Goal: Transaction & Acquisition: Obtain resource

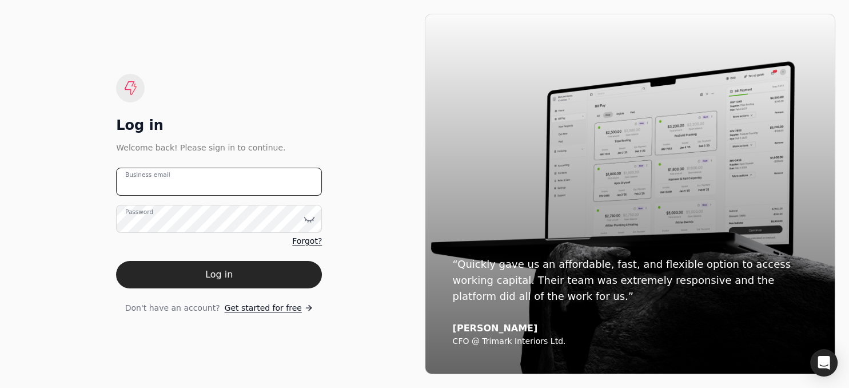
click at [222, 181] on email "Business email" at bounding box center [219, 182] width 206 height 28
type email "[EMAIL_ADDRESS][PERSON_NAME][DOMAIN_NAME]"
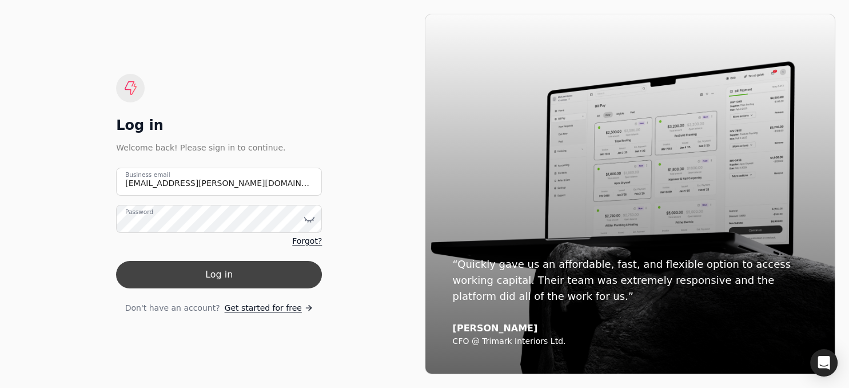
click at [206, 271] on button "Log in" at bounding box center [219, 274] width 206 height 27
click at [206, 271] on form "[EMAIL_ADDRESS][PERSON_NAME][DOMAIN_NAME] Business email Password Forgot? Log i…" at bounding box center [219, 241] width 206 height 146
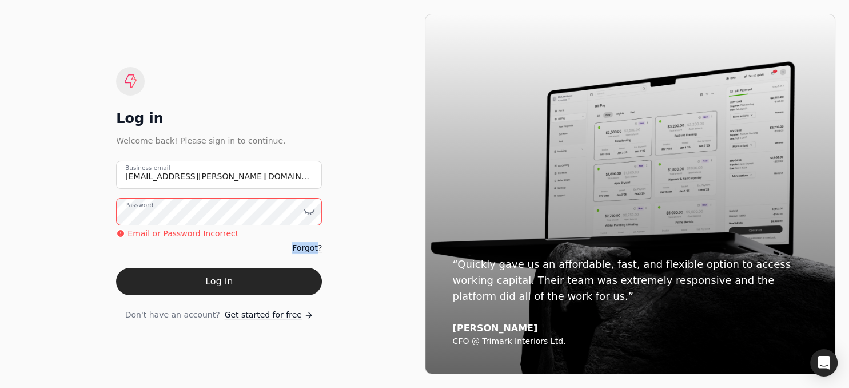
click at [353, 235] on div "Log in Welcome back! Please sign in to continue. [EMAIL_ADDRESS][PERSON_NAME][D…" at bounding box center [219, 194] width 411 height 360
click at [315, 249] on span "Forgot?" at bounding box center [307, 248] width 30 height 12
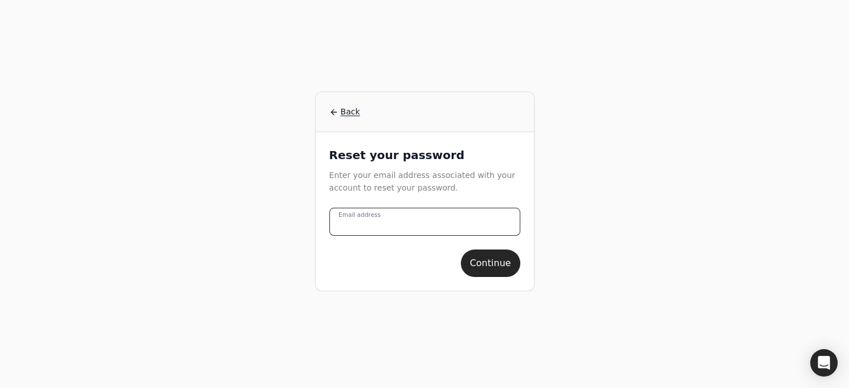
click at [388, 220] on address "Email address" at bounding box center [424, 222] width 191 height 28
type address "[EMAIL_ADDRESS][PERSON_NAME][DOMAIN_NAME]"
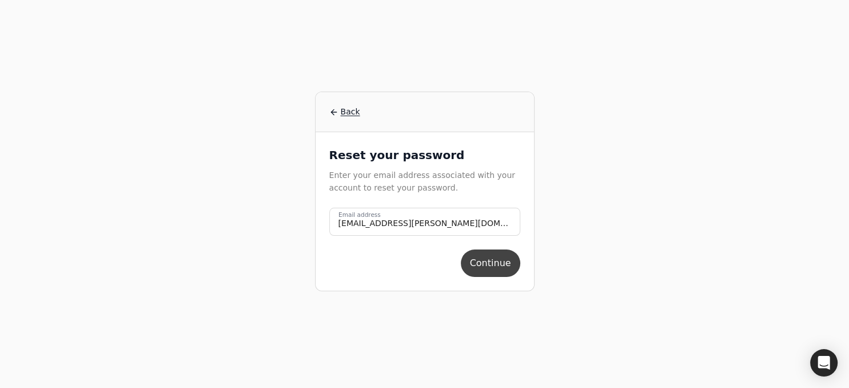
click at [487, 270] on button "Continue" at bounding box center [490, 262] width 59 height 27
click at [487, 270] on div "Continue" at bounding box center [424, 262] width 191 height 27
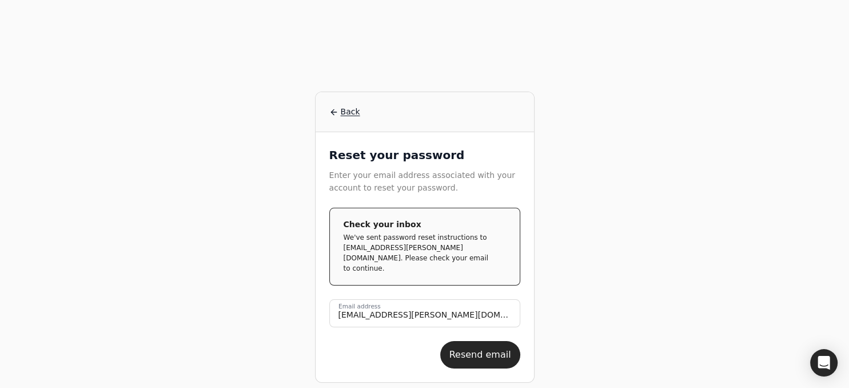
click at [335, 109] on icon at bounding box center [333, 112] width 9 height 9
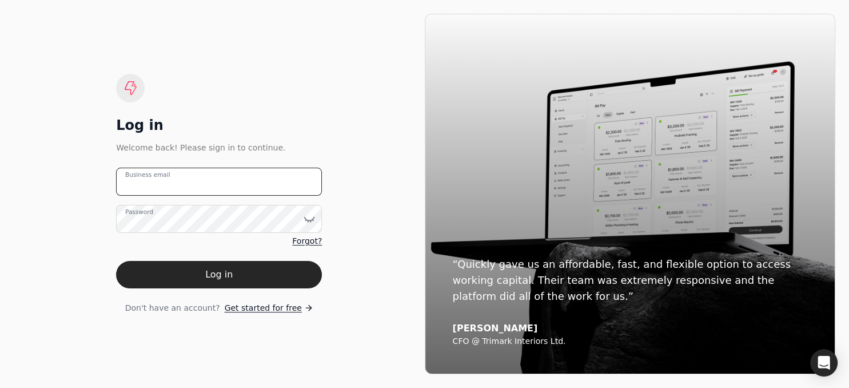
click at [215, 183] on email "Business email" at bounding box center [219, 182] width 206 height 28
type email "[EMAIL_ADDRESS][PERSON_NAME][DOMAIN_NAME]"
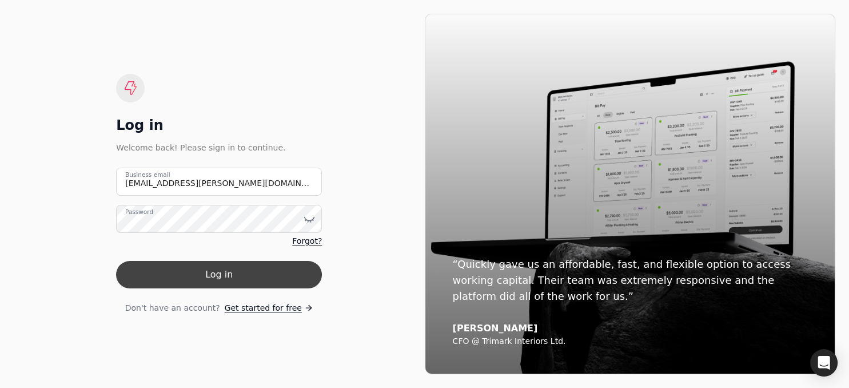
click at [264, 273] on button "Log in" at bounding box center [219, 274] width 206 height 27
click at [264, 273] on form "[EMAIL_ADDRESS][PERSON_NAME][DOMAIN_NAME] Business email Password Forgot? Log i…" at bounding box center [219, 241] width 206 height 146
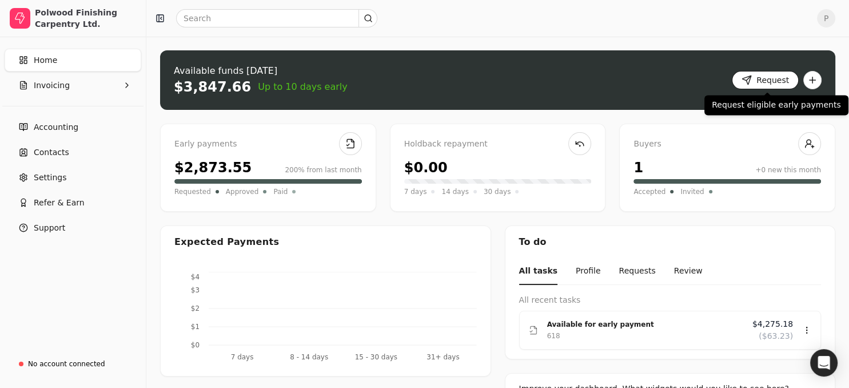
click at [761, 81] on button "Request" at bounding box center [765, 80] width 67 height 18
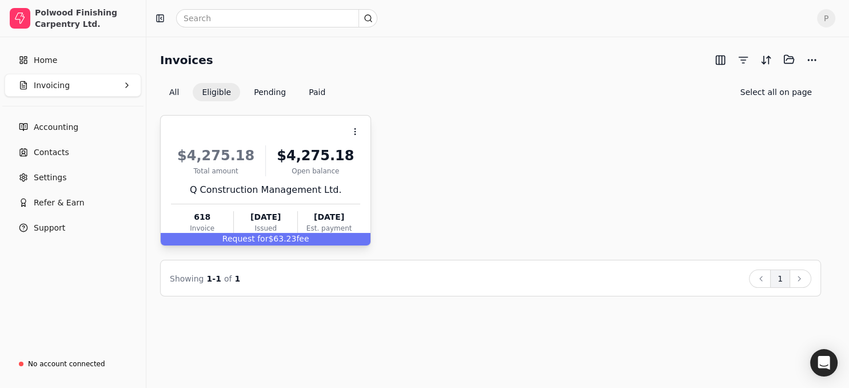
click at [301, 236] on span "fee" at bounding box center [302, 238] width 13 height 9
click at [269, 95] on button "Pending" at bounding box center [270, 92] width 50 height 18
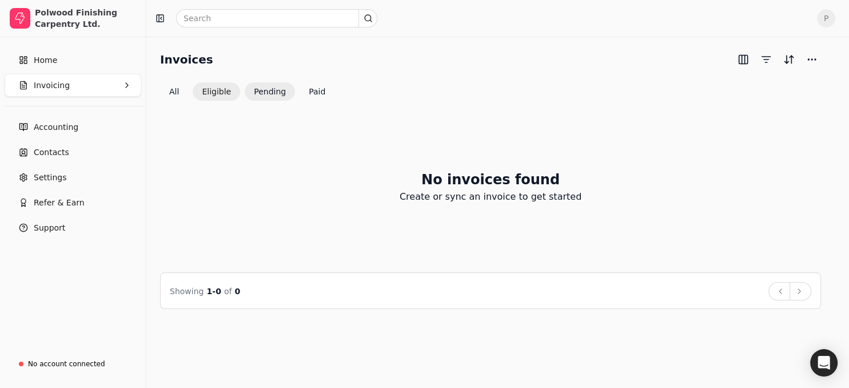
click at [221, 94] on button "Eligible" at bounding box center [216, 91] width 47 height 18
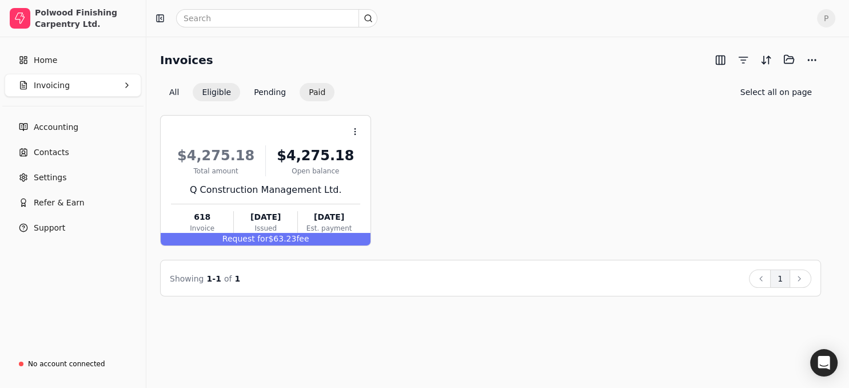
click at [311, 95] on button "Paid" at bounding box center [317, 92] width 35 height 18
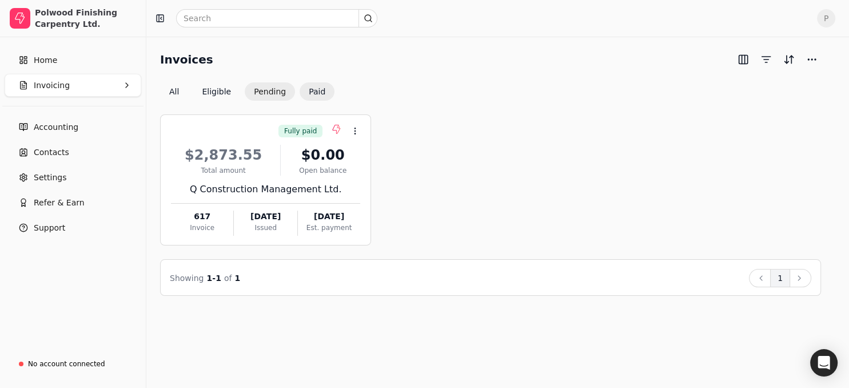
click at [271, 97] on button "Pending" at bounding box center [270, 91] width 50 height 18
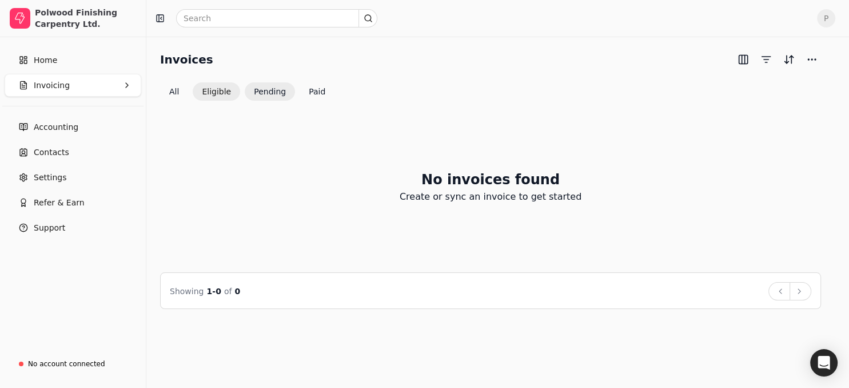
click at [221, 92] on button "Eligible" at bounding box center [216, 91] width 47 height 18
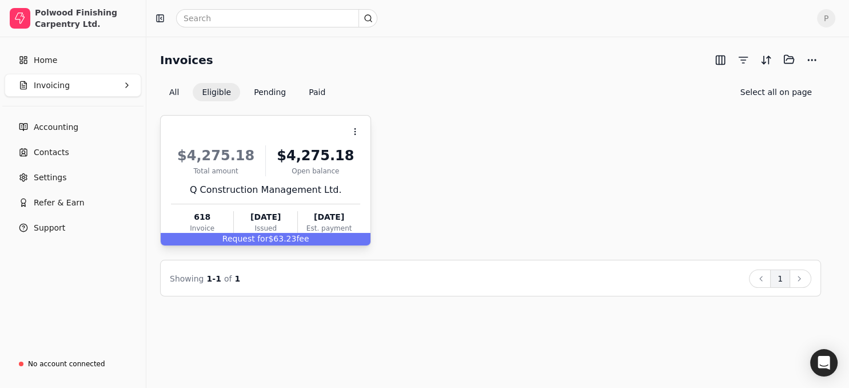
click at [248, 183] on div "Q Construction Management Ltd." at bounding box center [265, 190] width 189 height 14
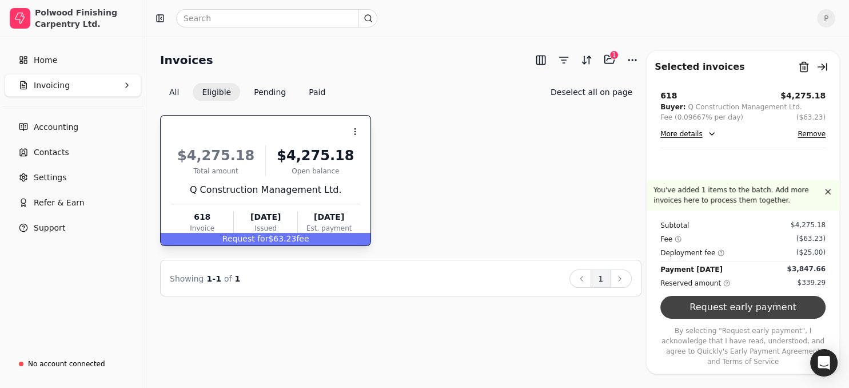
click at [739, 316] on button "Request early payment" at bounding box center [743, 307] width 165 height 23
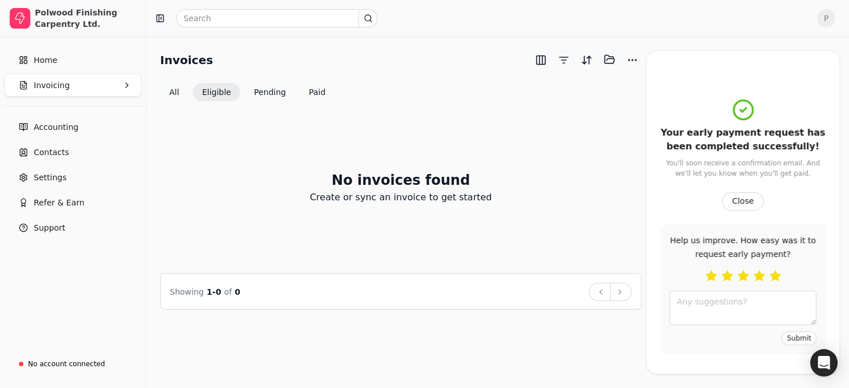
click at [775, 279] on button "button" at bounding box center [775, 275] width 11 height 11
click at [807, 336] on button "Submit" at bounding box center [799, 338] width 35 height 14
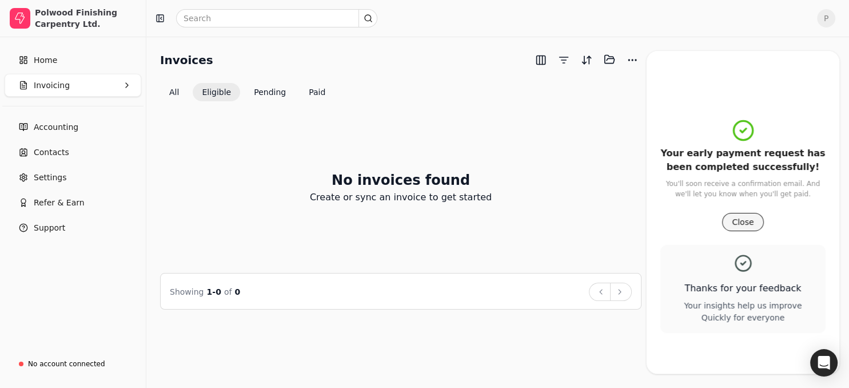
click at [742, 223] on button "Close" at bounding box center [742, 222] width 41 height 18
click at [742, 223] on div "Invoices Selected items: 0 All Eligible Pending Paid No invoices found Create o…" at bounding box center [497, 179] width 675 height 259
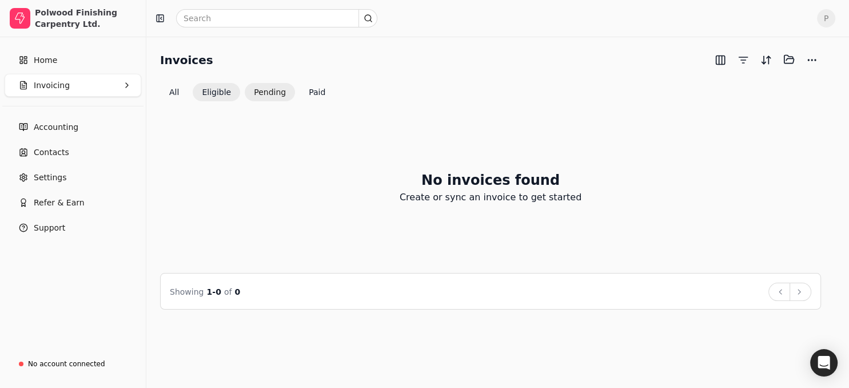
click at [254, 95] on button "Pending" at bounding box center [270, 92] width 50 height 18
